Goal: Browse casually

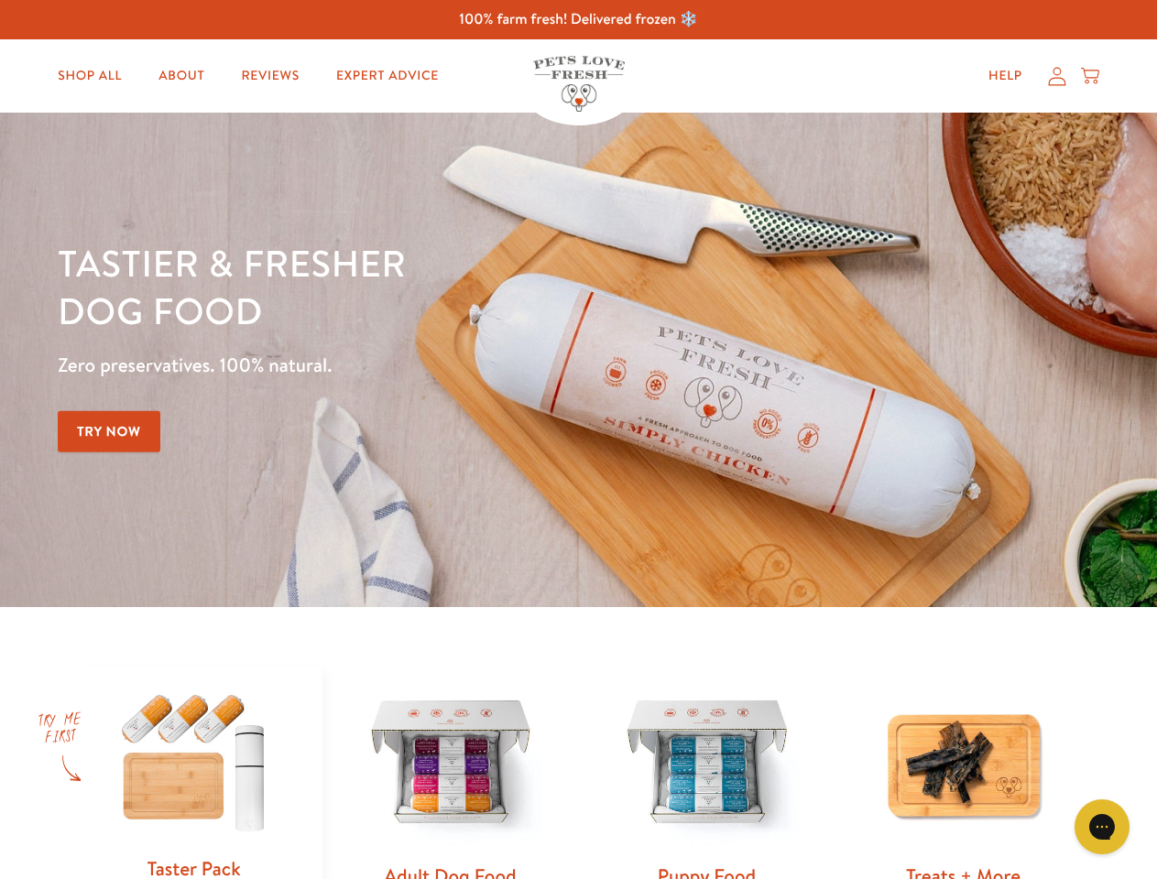
click at [578, 440] on div "Tastier & fresher dog food Zero preservatives. 100% natural. Try Now" at bounding box center [405, 360] width 694 height 242
click at [1102, 827] on icon "Gorgias live chat" at bounding box center [1101, 826] width 17 height 17
